Goal: Information Seeking & Learning: Learn about a topic

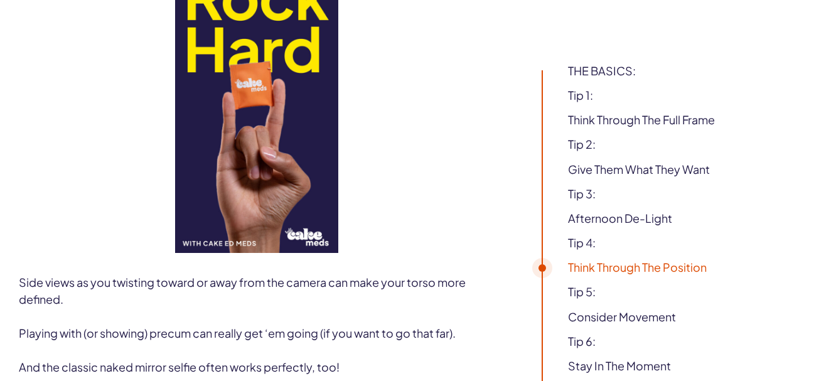
scroll to position [3054, 0]
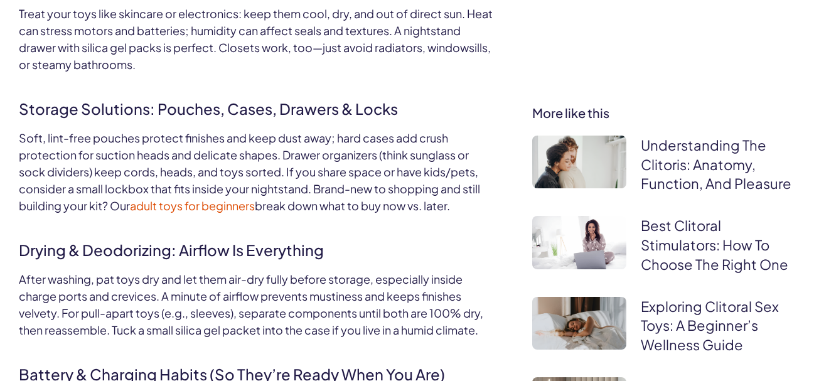
scroll to position [1736, 0]
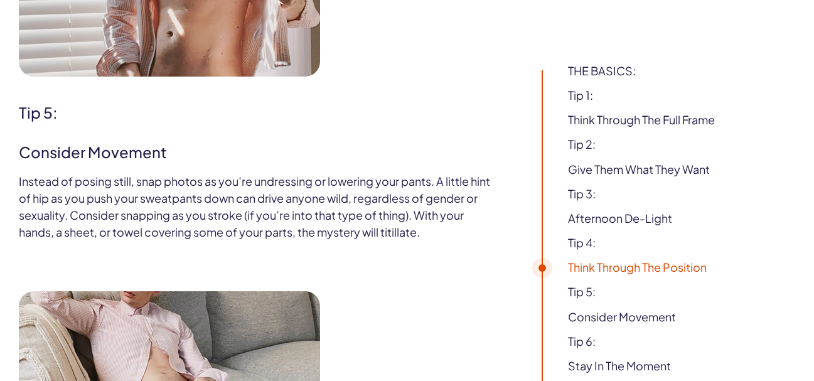
scroll to position [3394, 0]
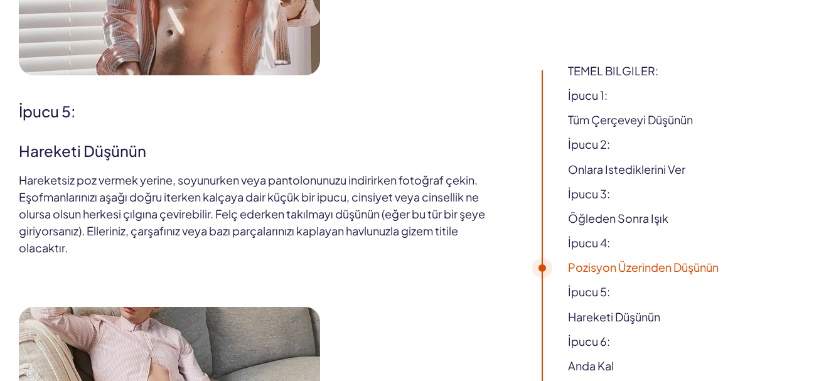
click at [486, 143] on h2 "hareketi düşünün" at bounding box center [257, 147] width 476 height 30
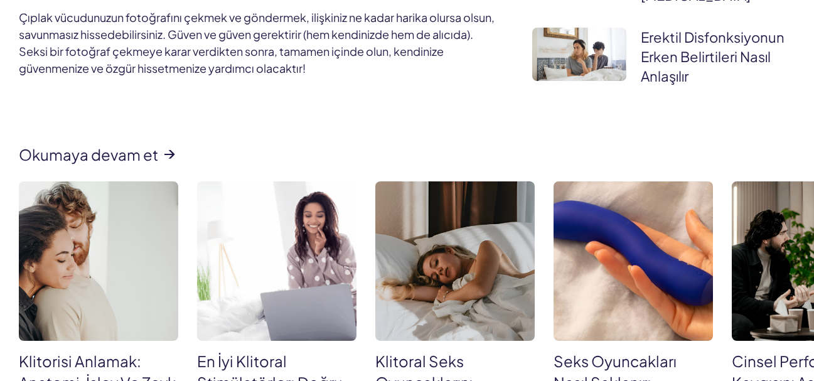
scroll to position [4450, 0]
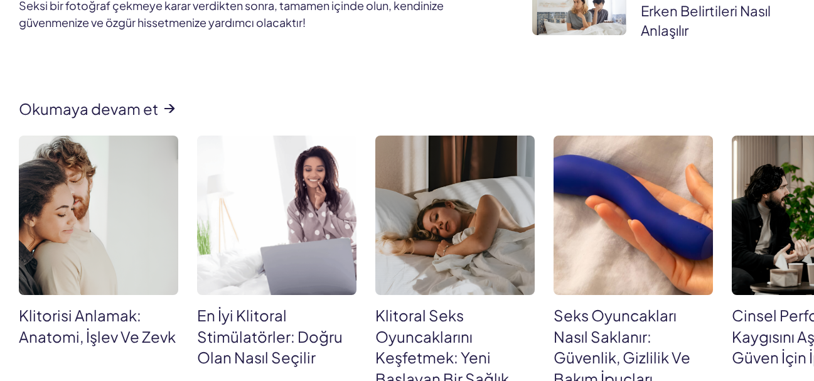
click at [90, 103] on div "Okumaya devam et Klitorisi Anlamak: Anatomi, [PERSON_NAME] ve Zevk En İyi Klito…" at bounding box center [407, 270] width 814 height 340
click at [95, 111] on div "Okumaya devam et Klitorisi Anlamak: Anatomi, [PERSON_NAME] ve Zevk En İyi Klito…" at bounding box center [407, 270] width 814 height 340
